Goal: Information Seeking & Learning: Learn about a topic

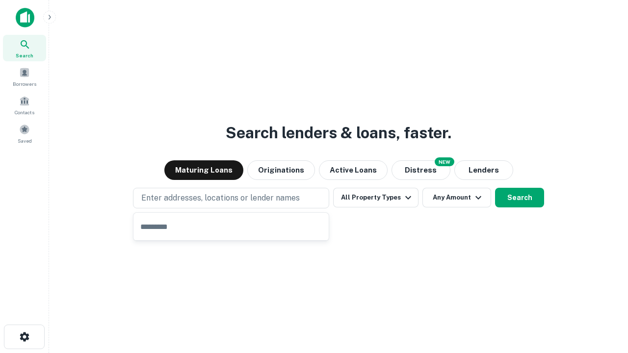
type input "**********"
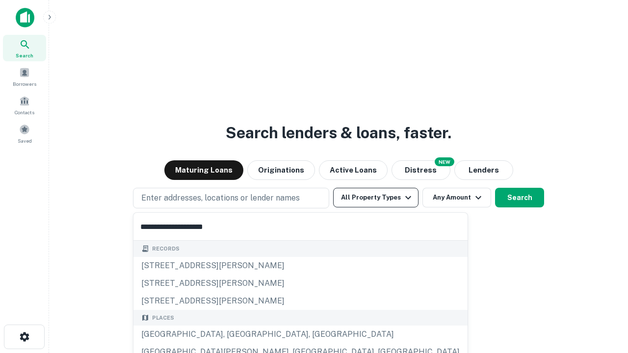
click at [376, 198] on button "All Property Types" at bounding box center [375, 198] width 85 height 20
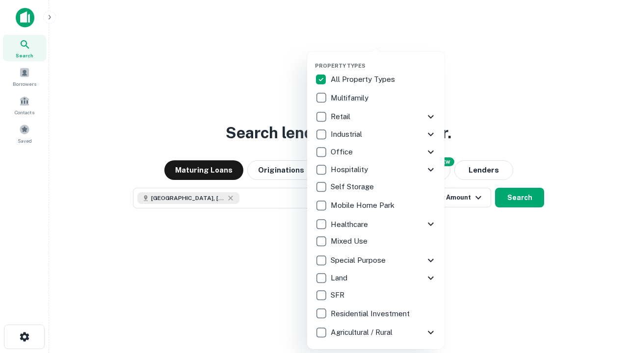
click at [384, 59] on button "button" at bounding box center [383, 59] width 137 height 0
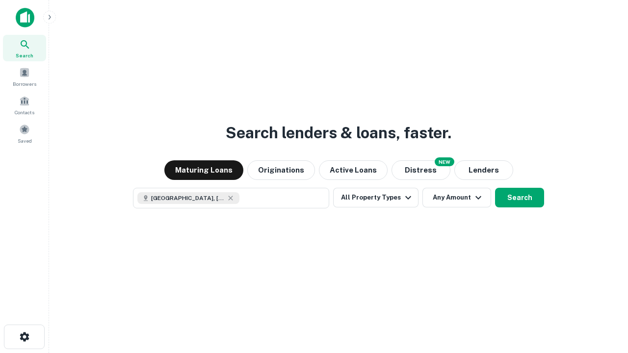
scroll to position [16, 0]
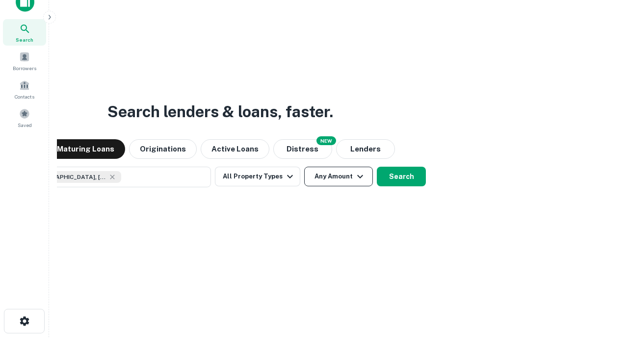
click at [304, 167] on button "Any Amount" at bounding box center [338, 177] width 69 height 20
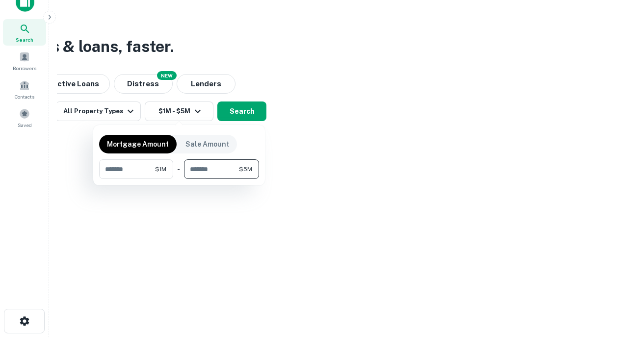
type input "*******"
click at [179, 179] on button "button" at bounding box center [179, 179] width 160 height 0
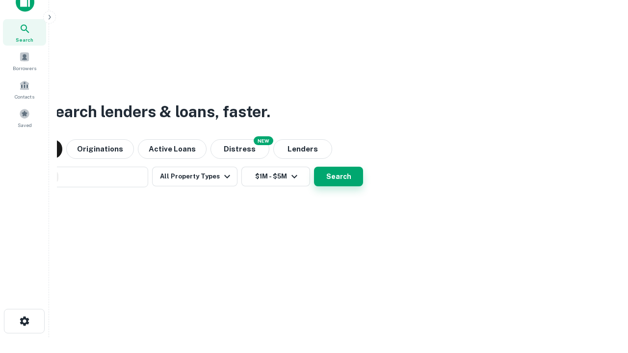
click at [314, 167] on button "Search" at bounding box center [338, 177] width 49 height 20
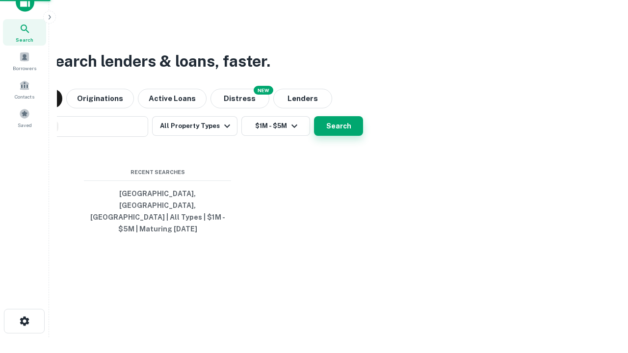
scroll to position [32, 278]
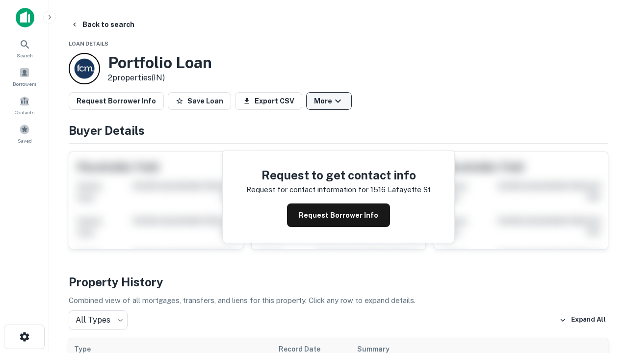
click at [329, 101] on button "More" at bounding box center [329, 101] width 46 height 18
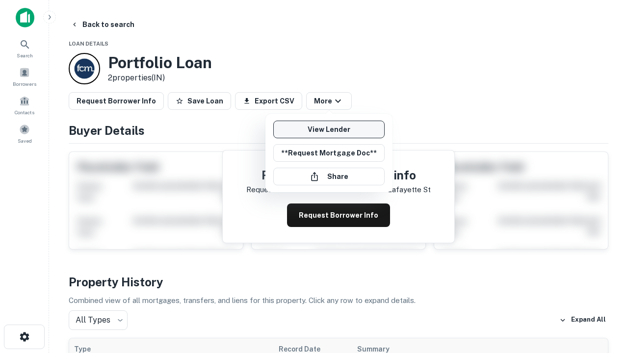
click at [329, 130] on link "View Lender" at bounding box center [328, 130] width 111 height 18
